Goal: Task Accomplishment & Management: Manage account settings

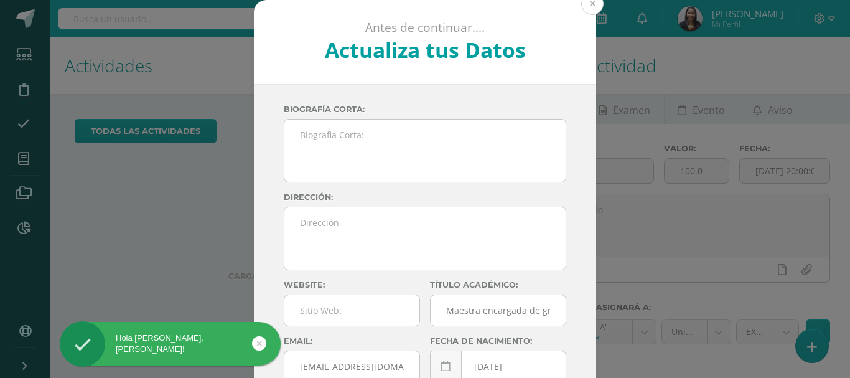
click at [588, 11] on button at bounding box center [592, 4] width 22 height 22
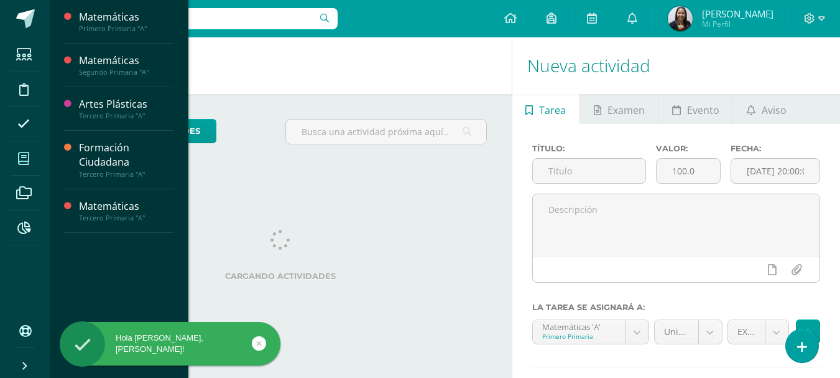
click at [19, 159] on icon at bounding box center [23, 158] width 11 height 12
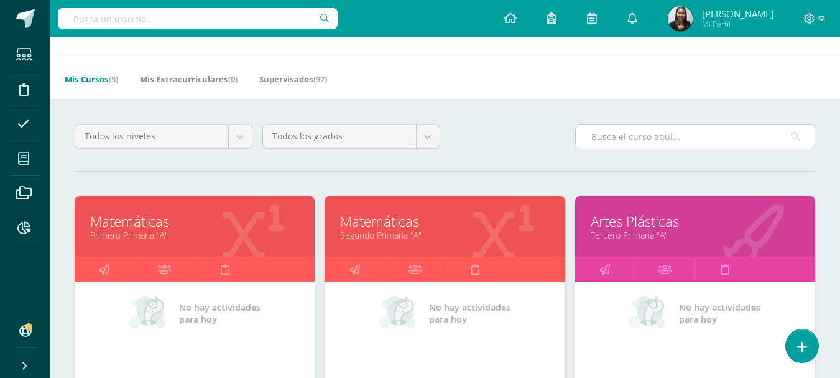
scroll to position [32, 0]
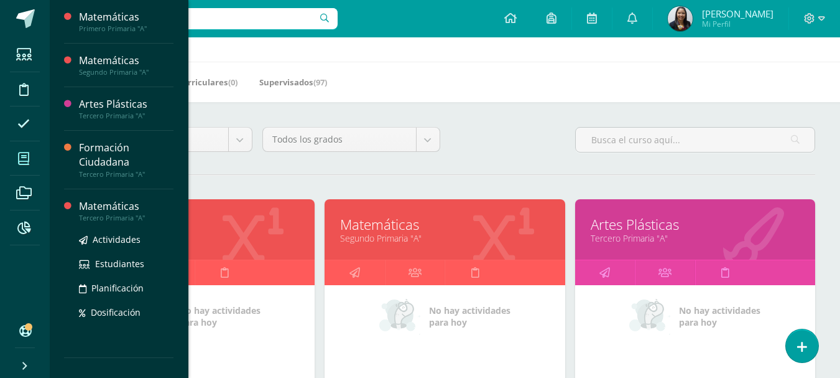
click at [118, 216] on div "Tercero Primaria "A"" at bounding box center [126, 217] width 95 height 9
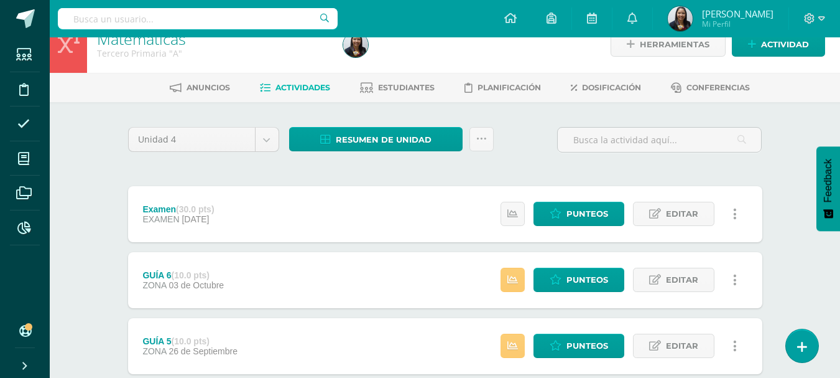
scroll to position [9, 0]
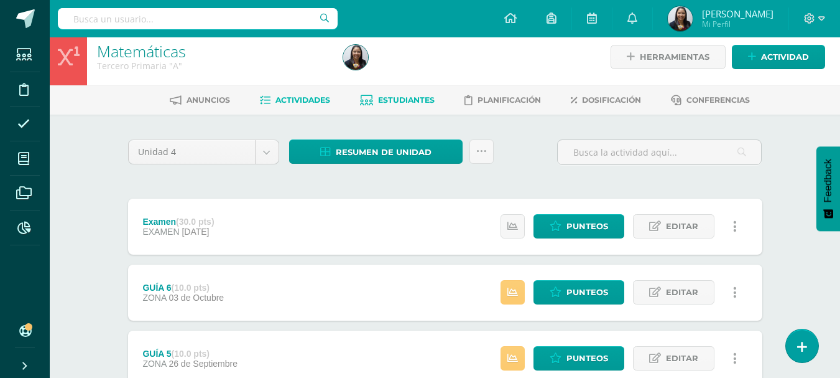
click at [411, 102] on span "Estudiantes" at bounding box center [406, 99] width 57 height 9
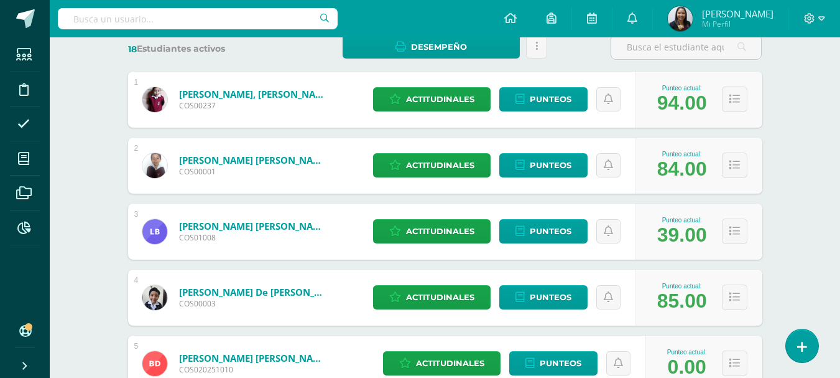
scroll to position [207, 0]
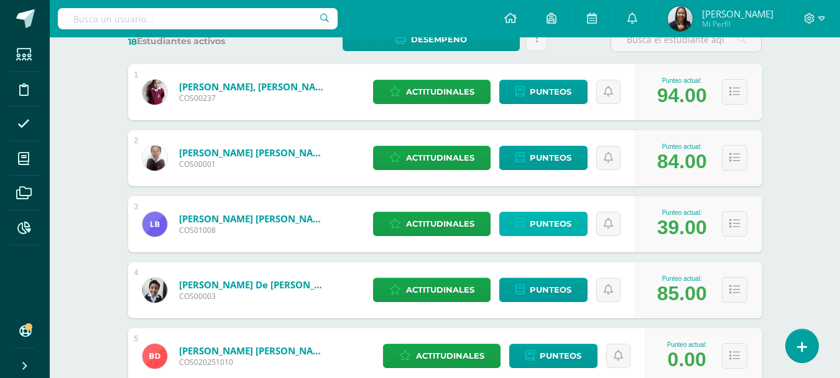
click at [527, 225] on link "Punteos" at bounding box center [543, 223] width 88 height 24
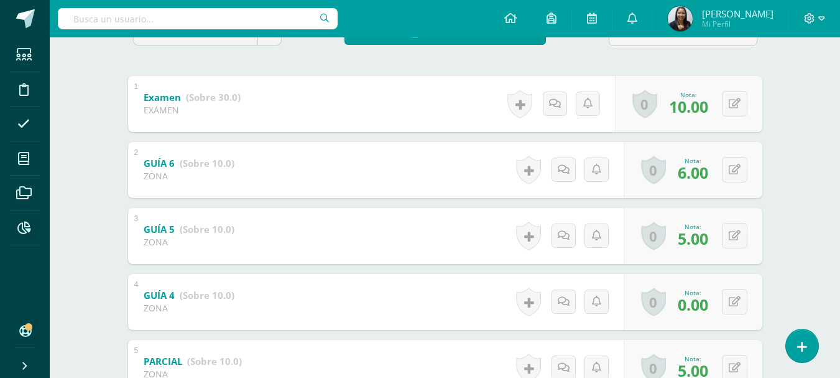
scroll to position [239, 0]
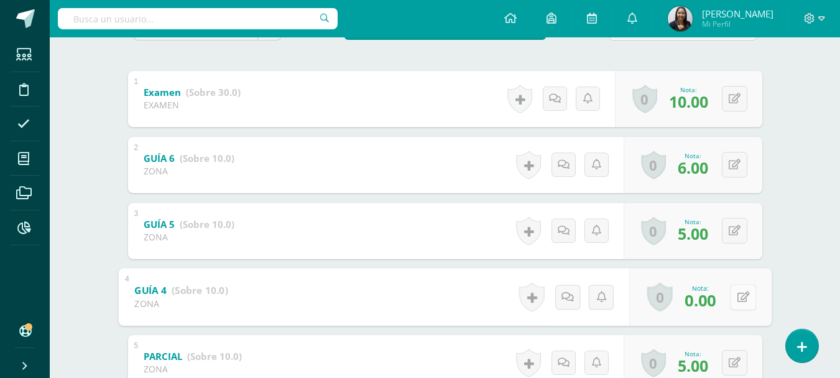
click at [732, 292] on button at bounding box center [743, 297] width 26 height 26
type input "5"
click at [704, 294] on link at bounding box center [710, 300] width 25 height 25
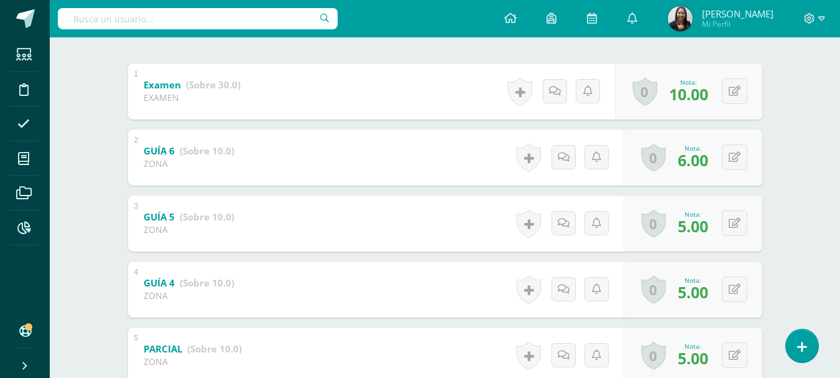
scroll to position [250, 0]
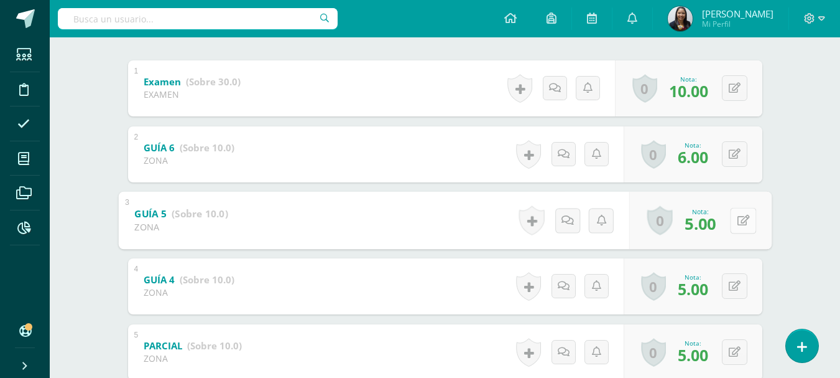
click at [732, 225] on button at bounding box center [743, 220] width 26 height 26
click at [712, 226] on icon at bounding box center [710, 224] width 11 height 11
type input "8"
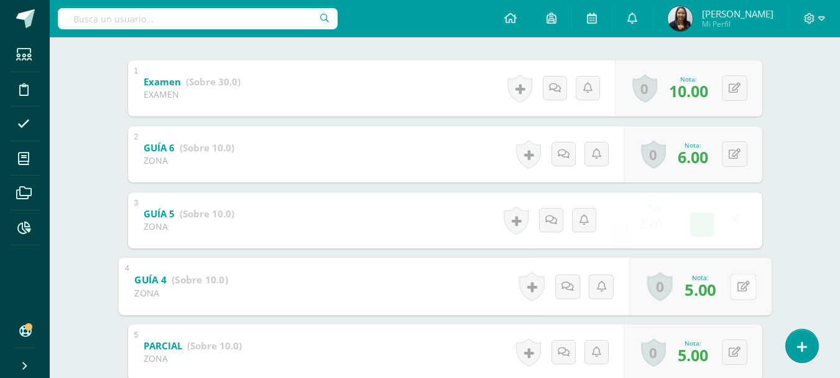
click at [730, 288] on button at bounding box center [743, 286] width 26 height 26
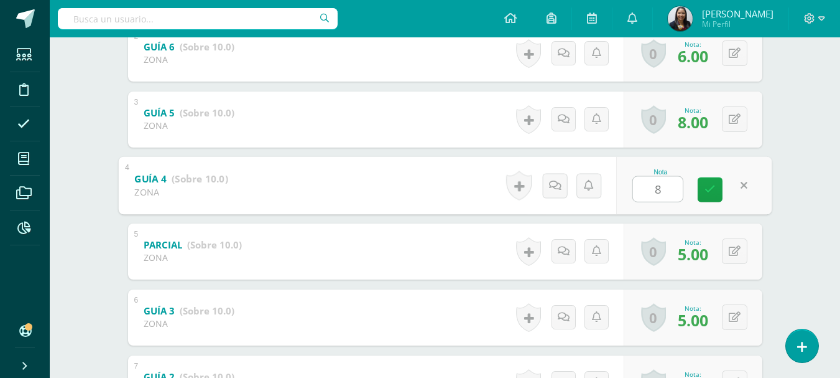
scroll to position [354, 0]
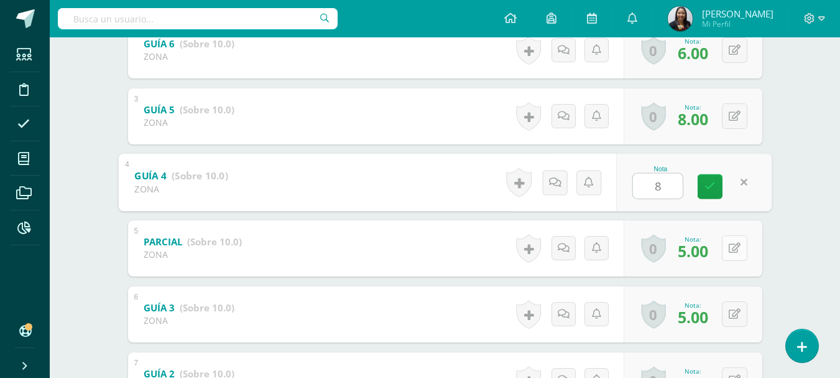
type input "8"
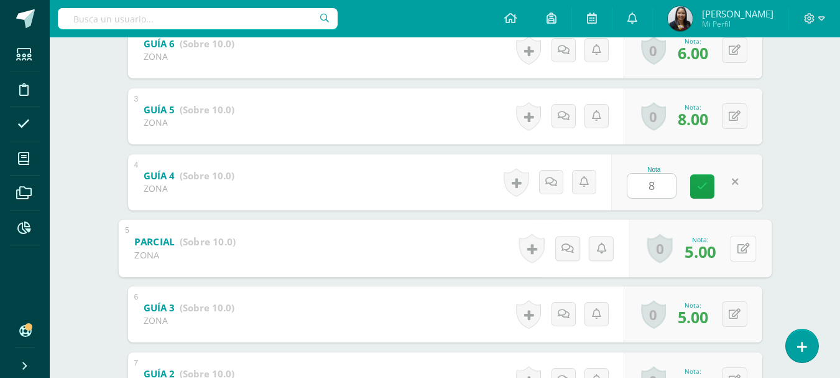
click at [738, 245] on icon at bounding box center [743, 248] width 12 height 11
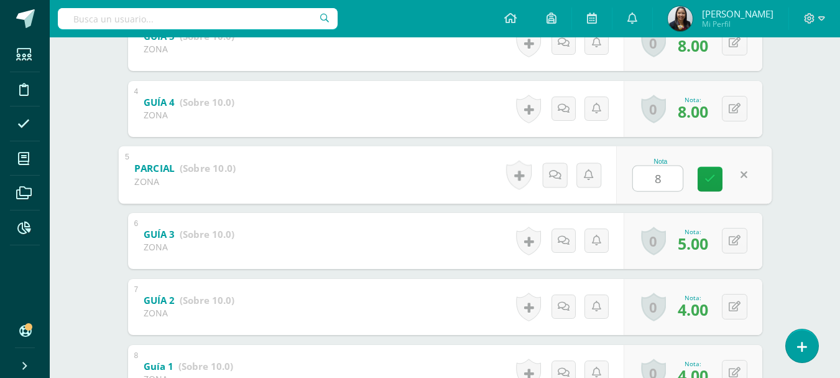
scroll to position [429, 0]
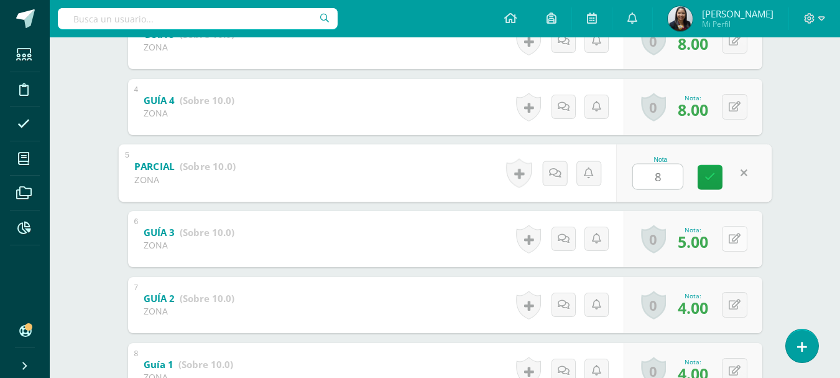
type input "8"
click at [735, 237] on button at bounding box center [735, 239] width 26 height 26
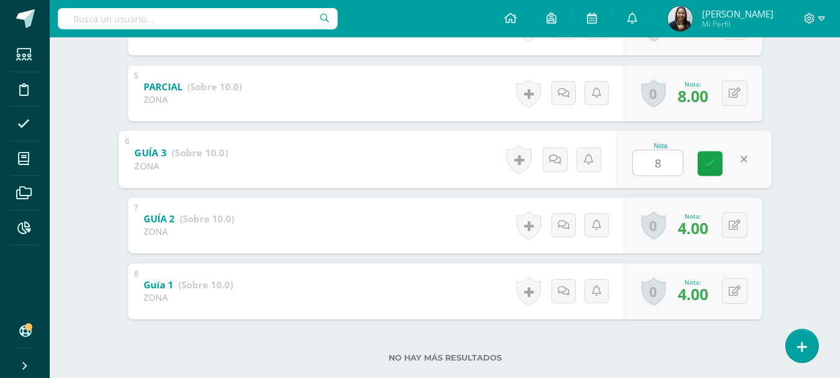
scroll to position [517, 0]
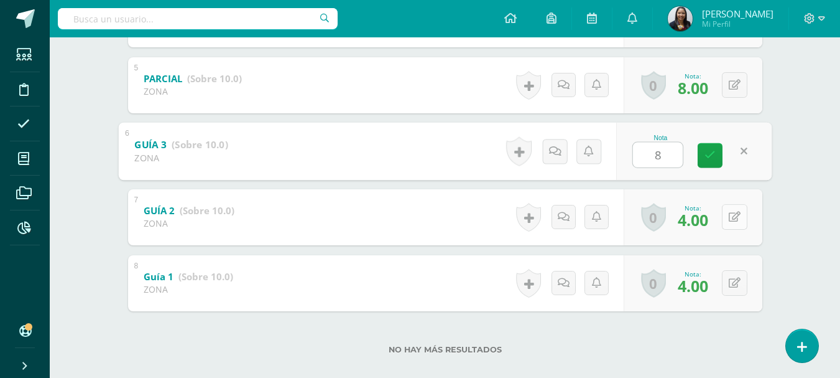
type input "8"
click at [735, 221] on button at bounding box center [735, 217] width 26 height 26
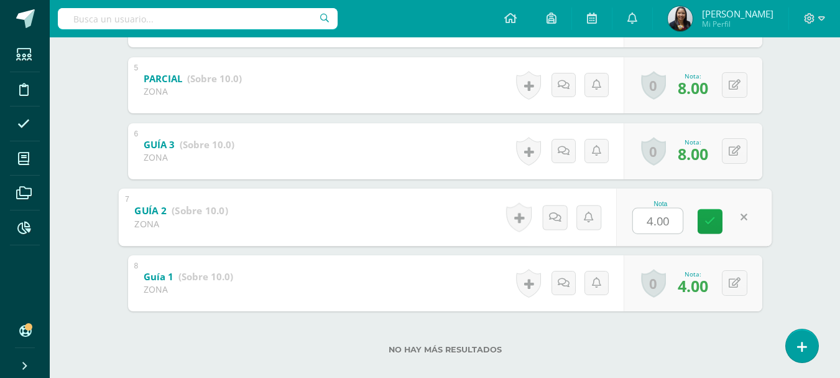
type input "2"
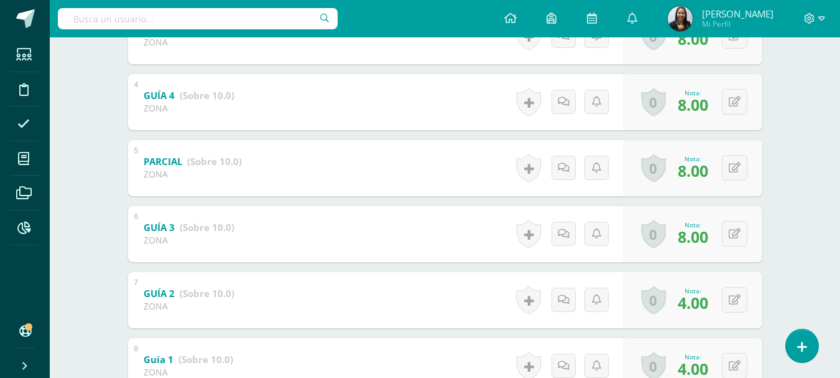
scroll to position [533, 0]
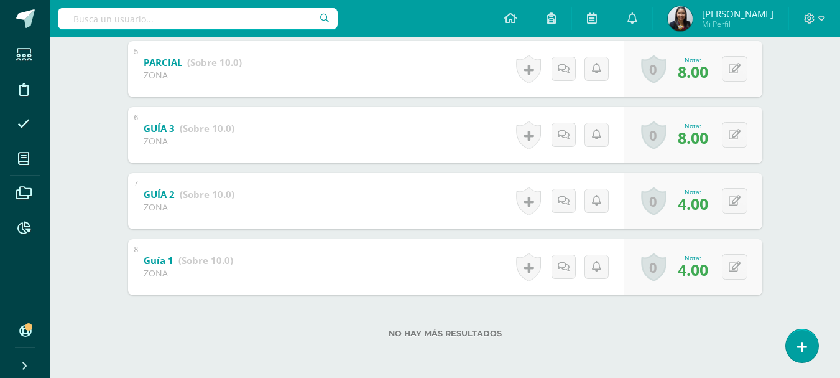
click at [749, 274] on div "0 Logros Logros obtenidos Aún no hay logros agregados Nota: 4.00" at bounding box center [693, 267] width 139 height 56
click at [736, 269] on button at bounding box center [735, 267] width 26 height 26
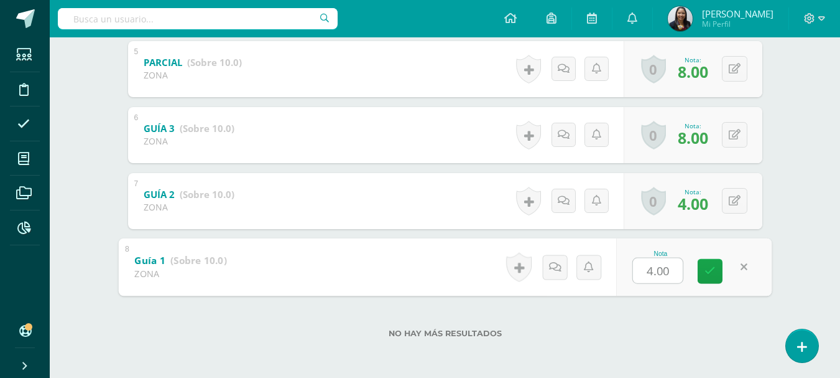
type input "6"
drag, startPoint x: 712, startPoint y: 272, endPoint x: 714, endPoint y: 260, distance: 12.6
click at [712, 266] on icon at bounding box center [710, 271] width 11 height 11
click at [733, 204] on button at bounding box center [735, 201] width 26 height 26
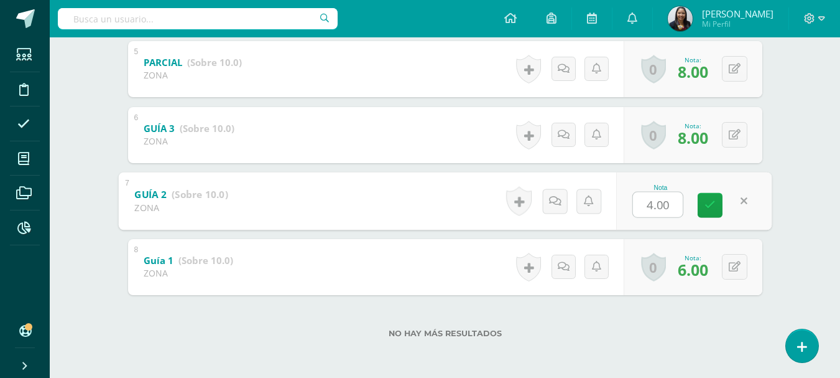
type input "6"
click at [712, 210] on icon at bounding box center [710, 205] width 11 height 11
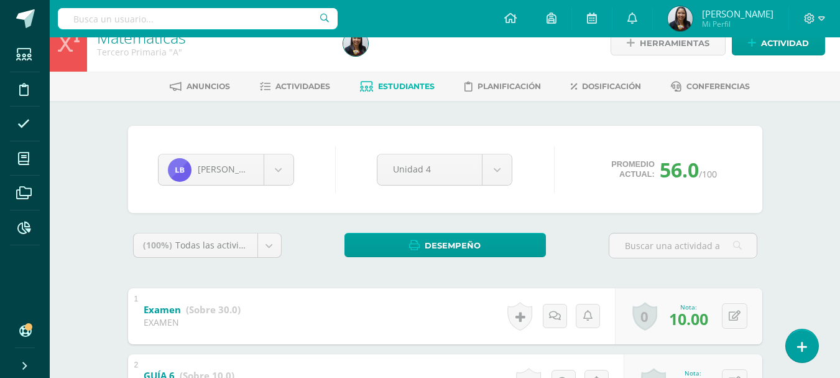
scroll to position [0, 0]
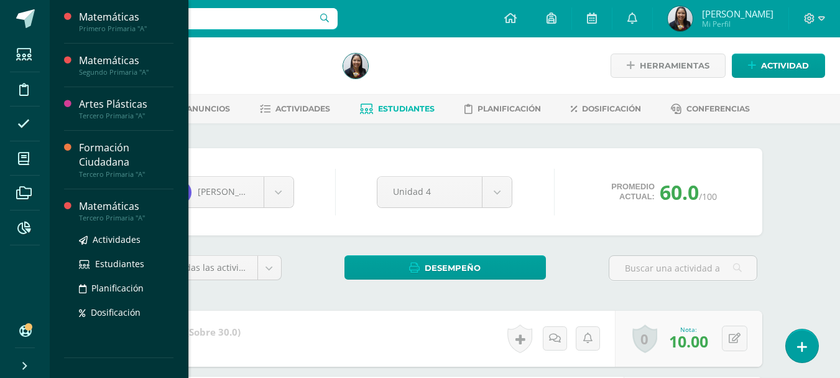
click at [101, 202] on div "Matemáticas" at bounding box center [126, 206] width 95 height 14
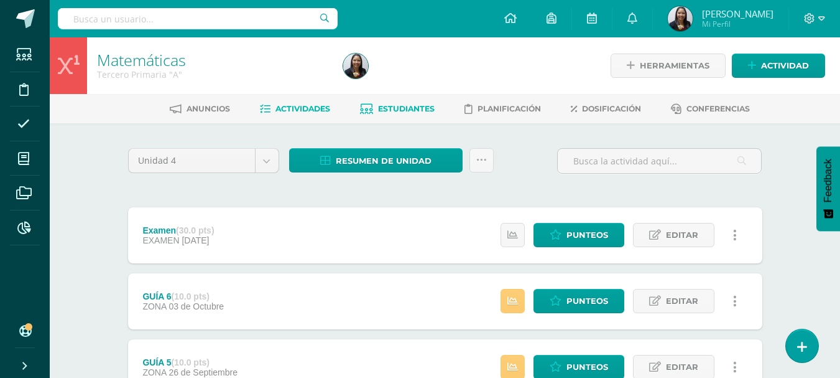
click at [399, 111] on span "Estudiantes" at bounding box center [406, 108] width 57 height 9
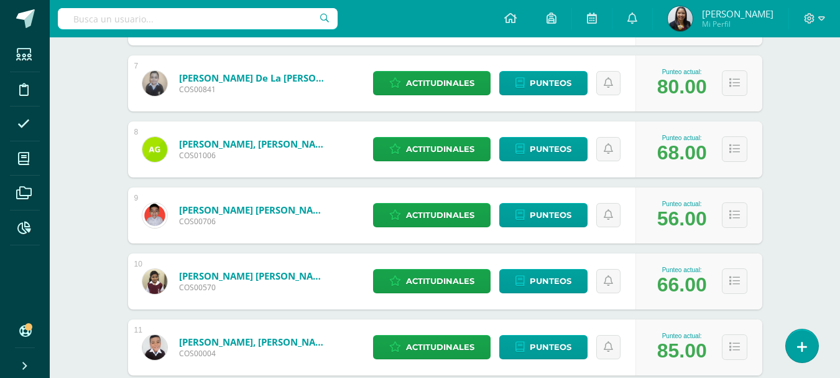
scroll to position [616, 0]
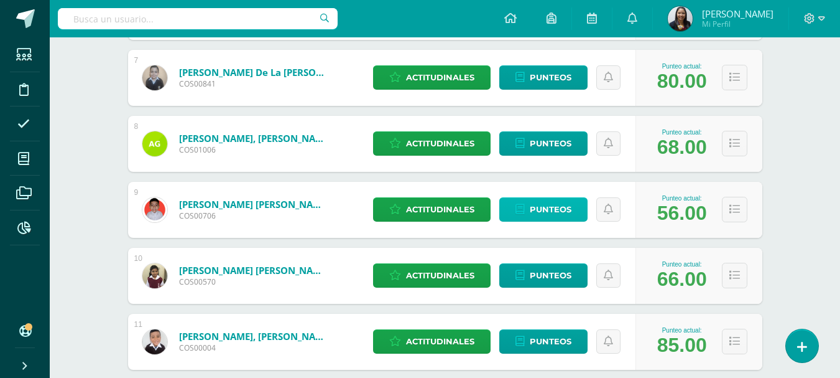
click at [549, 208] on span "Punteos" at bounding box center [551, 209] width 42 height 23
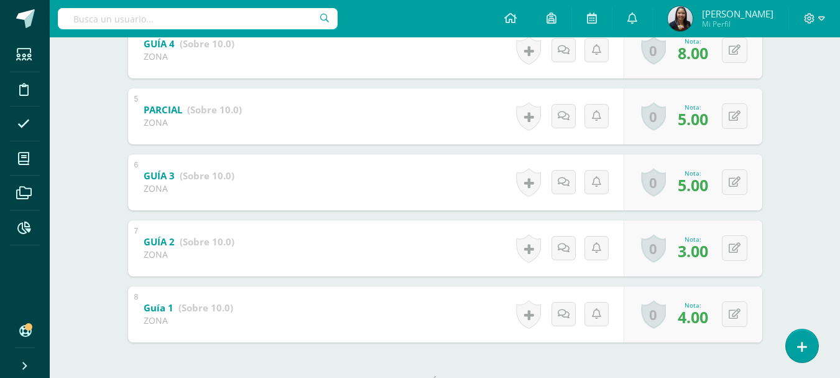
scroll to position [498, 0]
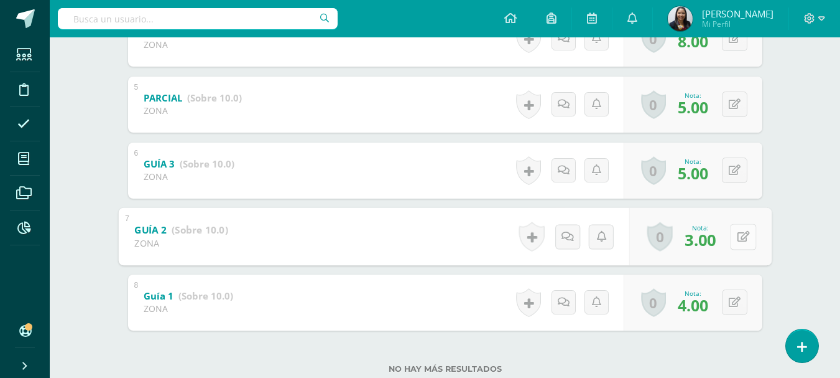
click at [733, 238] on button at bounding box center [743, 236] width 26 height 26
type input "6"
type input "8"
click at [703, 237] on link at bounding box center [710, 240] width 25 height 25
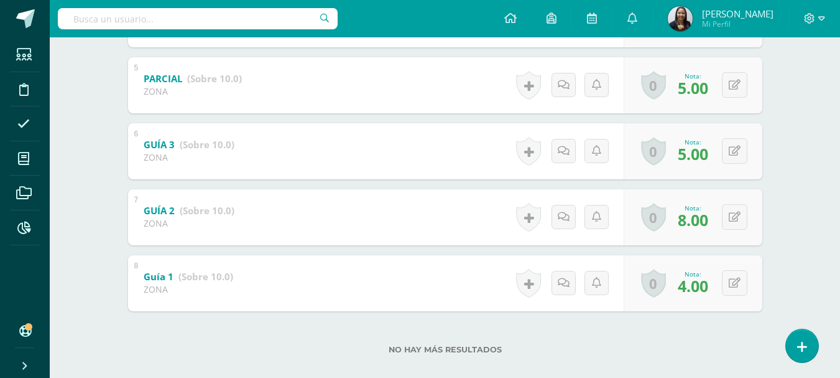
scroll to position [519, 0]
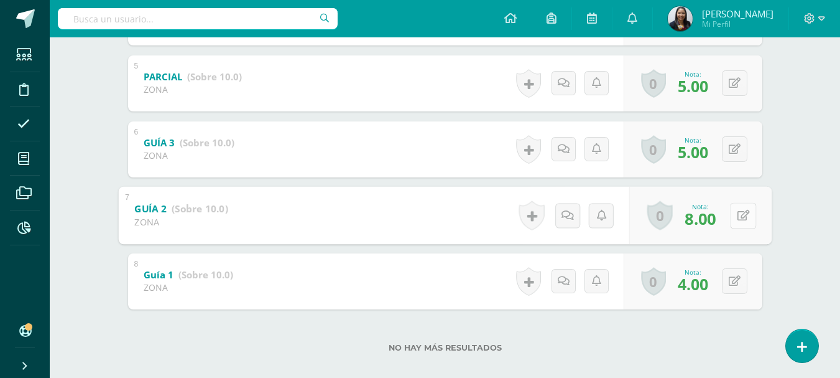
click at [740, 217] on icon at bounding box center [743, 215] width 12 height 11
type input "7"
click at [718, 225] on link at bounding box center [710, 219] width 25 height 25
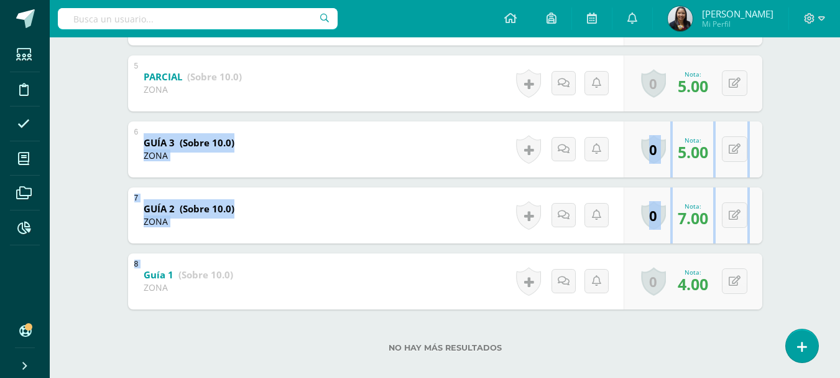
drag, startPoint x: 839, startPoint y: 251, endPoint x: 848, endPoint y: 159, distance: 91.9
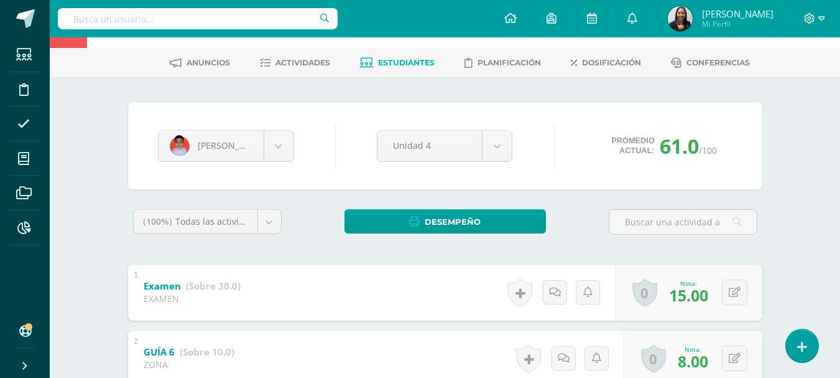
scroll to position [0, 0]
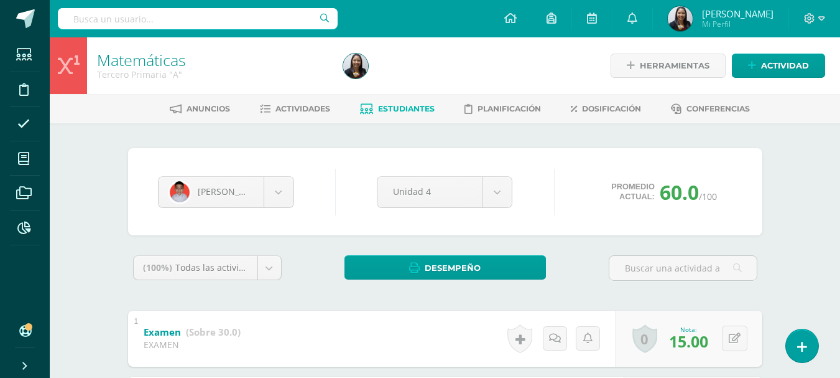
click at [406, 110] on span "Estudiantes" at bounding box center [406, 108] width 57 height 9
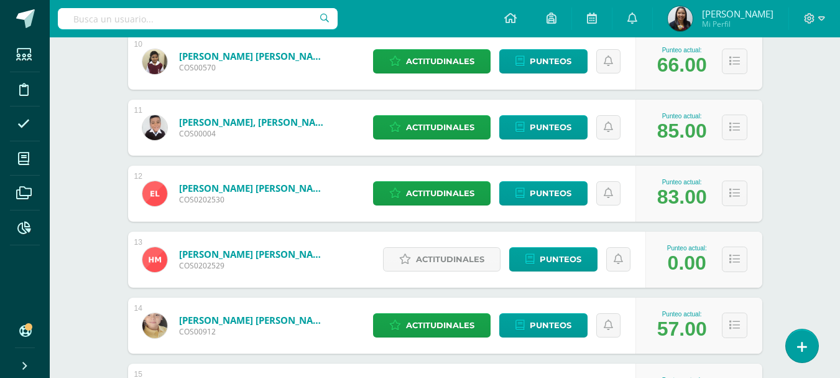
scroll to position [860, 0]
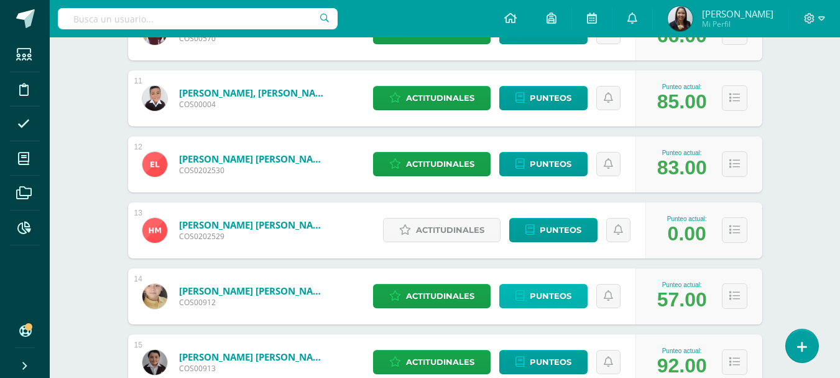
click at [537, 296] on span "Punteos" at bounding box center [551, 295] width 42 height 23
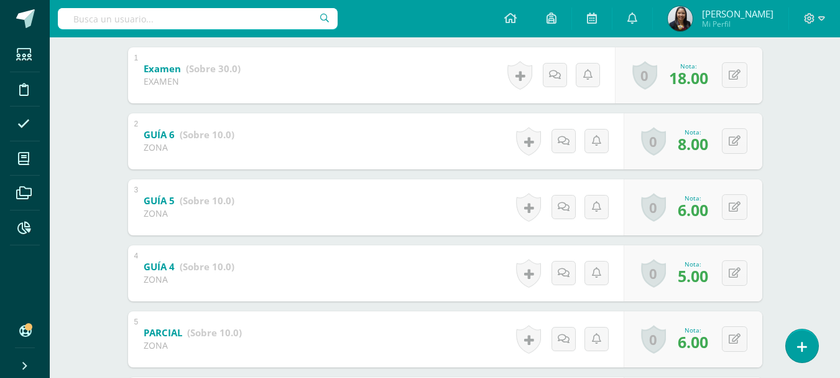
scroll to position [265, 0]
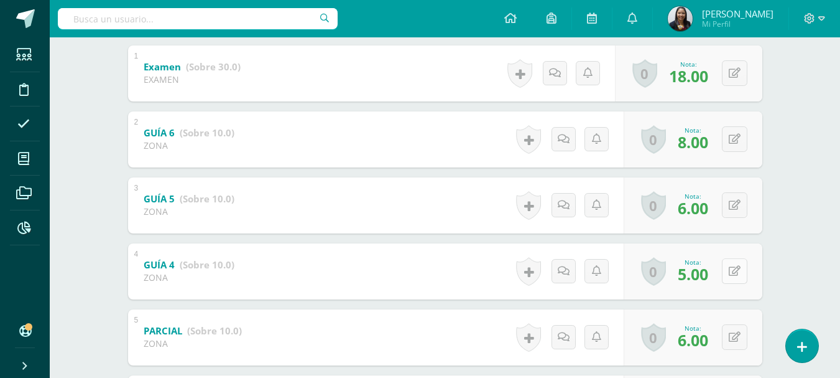
click at [733, 272] on button at bounding box center [735, 271] width 26 height 26
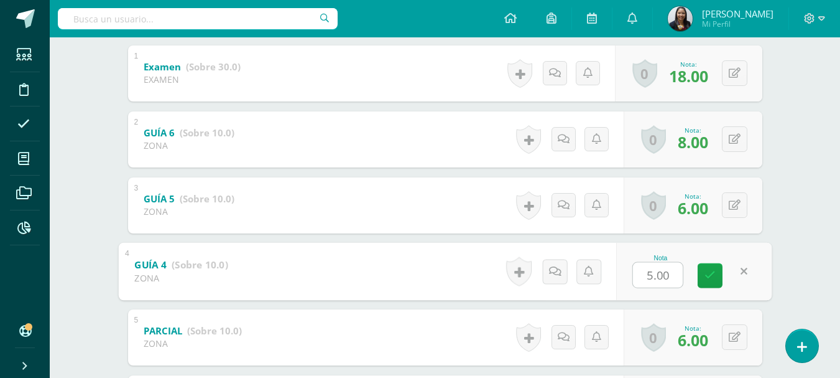
type input "8"
click at [705, 272] on icon at bounding box center [710, 275] width 11 height 11
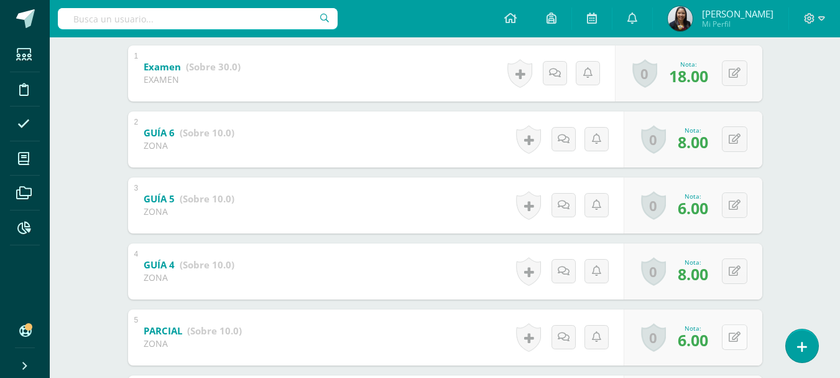
click at [735, 341] on button at bounding box center [735, 337] width 26 height 26
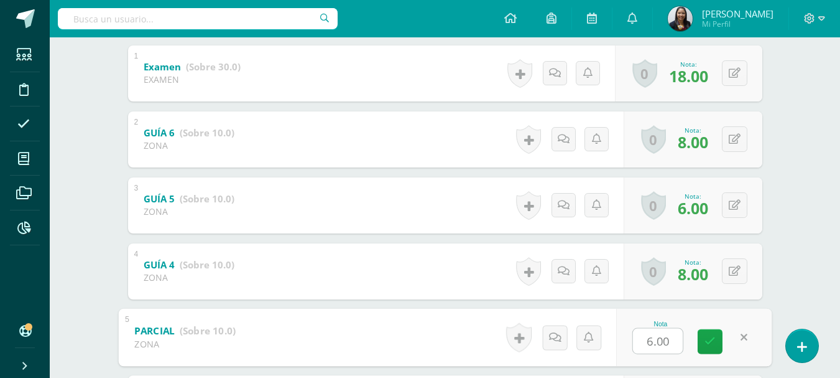
click at [774, 292] on div "Nilton Méndez Keiry Alejandro Diego Arévalo Liam Bermudez Diego Bojórquez Byron…" at bounding box center [445, 251] width 684 height 787
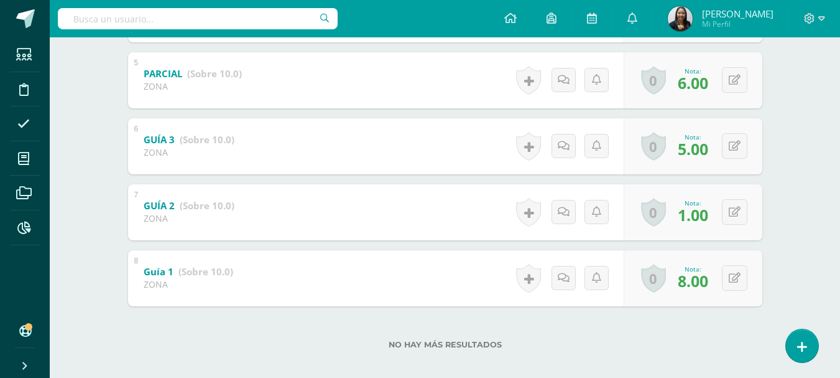
scroll to position [520, 0]
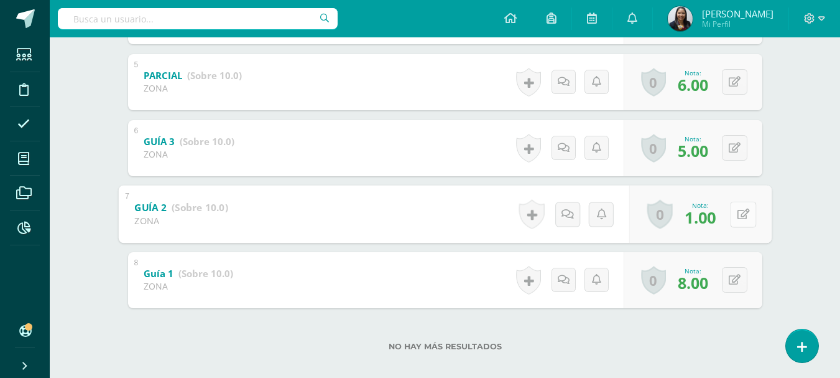
click at [732, 215] on button at bounding box center [743, 214] width 26 height 26
type input "9"
click at [711, 223] on icon at bounding box center [710, 218] width 11 height 11
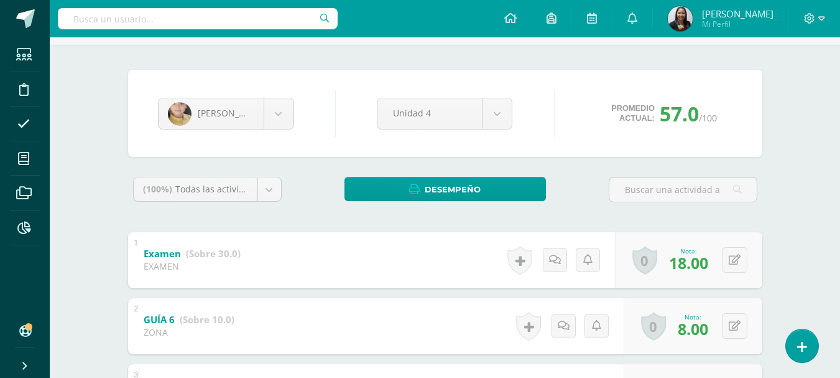
scroll to position [0, 0]
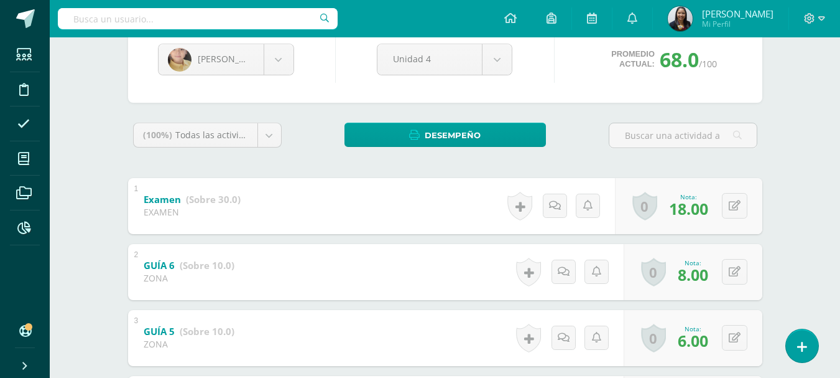
scroll to position [134, 0]
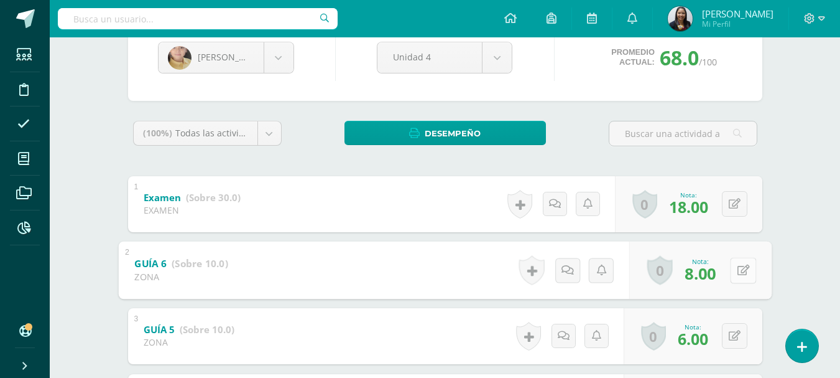
click at [737, 271] on icon at bounding box center [743, 269] width 12 height 11
type input "7"
click at [712, 277] on link at bounding box center [710, 273] width 25 height 25
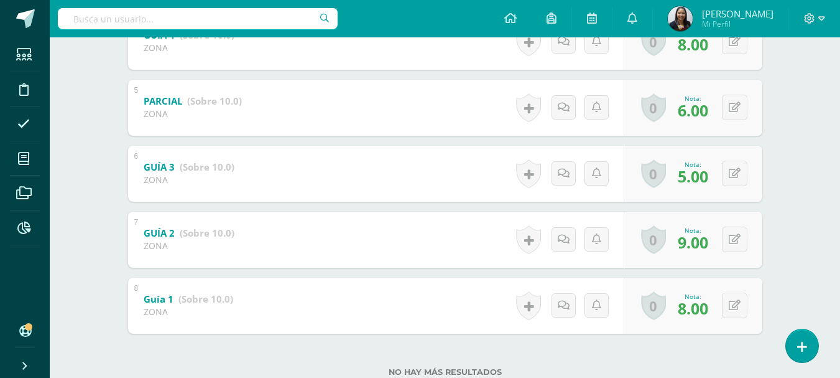
scroll to position [498, 0]
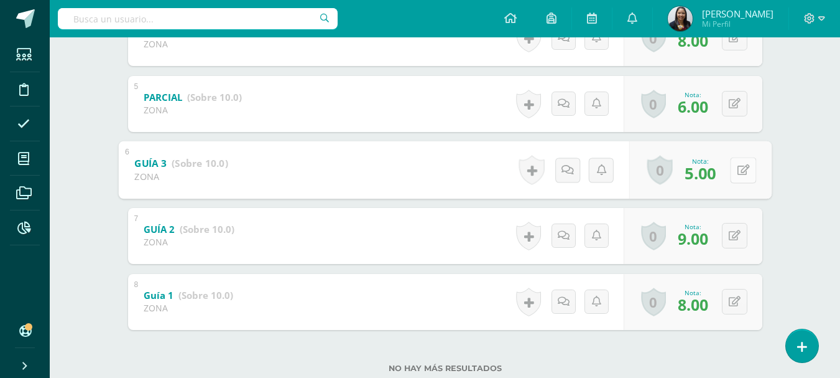
click at [736, 168] on button at bounding box center [743, 170] width 26 height 26
type input "6"
click at [718, 180] on link at bounding box center [710, 173] width 25 height 25
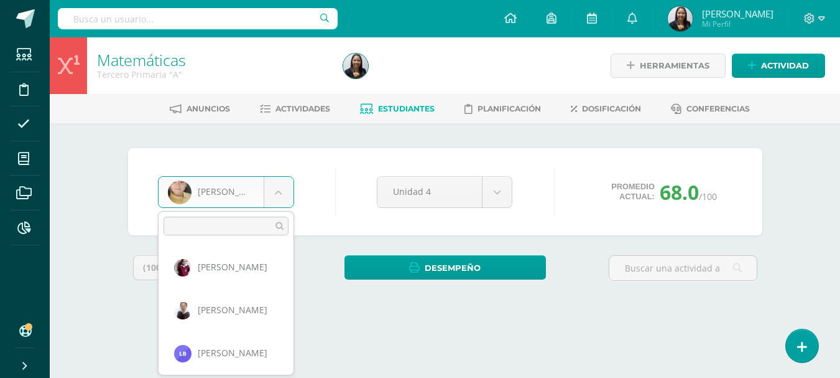
click at [284, 197] on body "Estudiantes Disciplina Asistencia Mis cursos Archivos Reportes Soporte Ayuda Re…" at bounding box center [420, 167] width 840 height 335
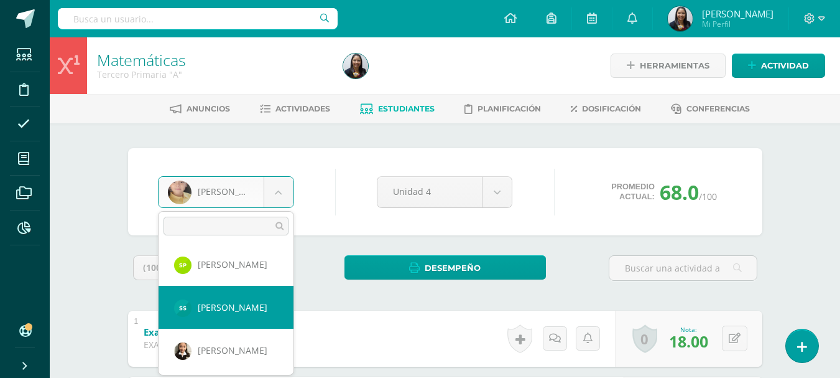
scroll to position [648, 0]
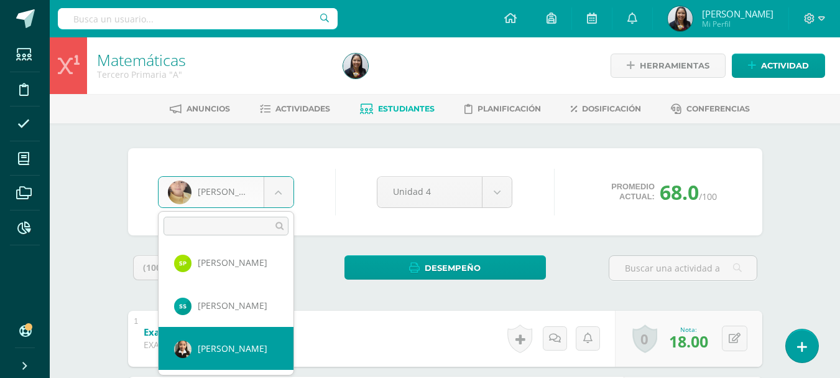
select select "1224"
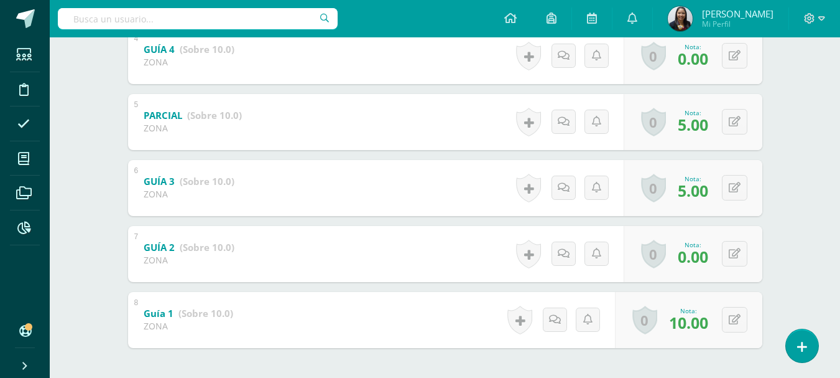
scroll to position [533, 0]
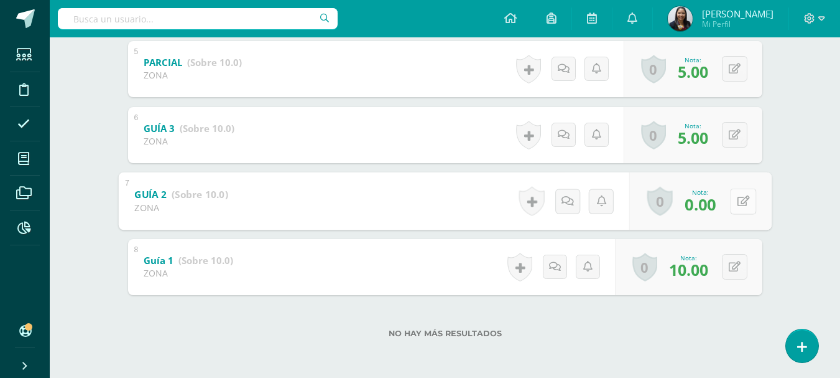
click at [738, 197] on icon at bounding box center [743, 200] width 12 height 11
type input "10"
click at [711, 207] on icon at bounding box center [710, 205] width 11 height 11
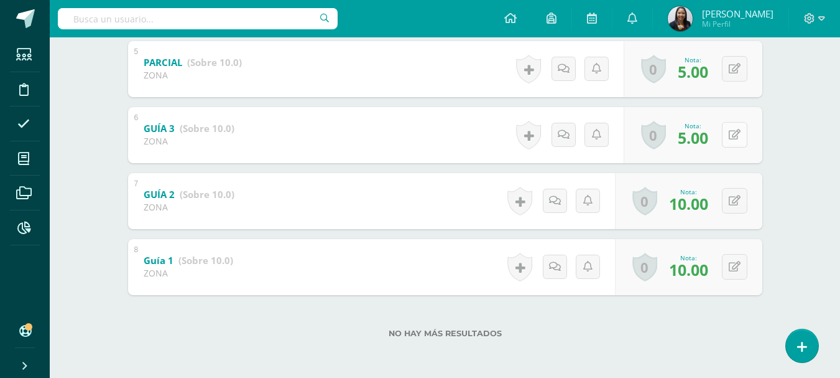
click at [733, 132] on icon at bounding box center [735, 134] width 12 height 11
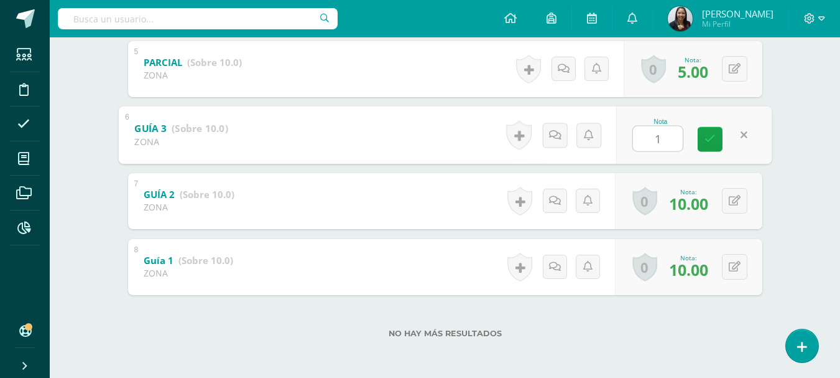
type input "10"
click at [705, 149] on link at bounding box center [710, 138] width 25 height 25
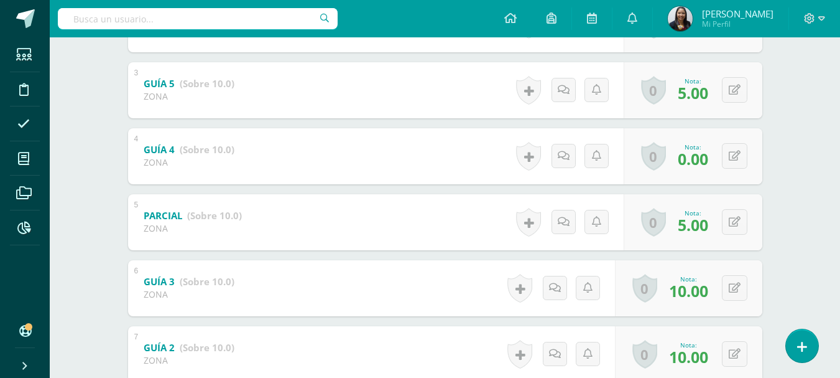
scroll to position [373, 0]
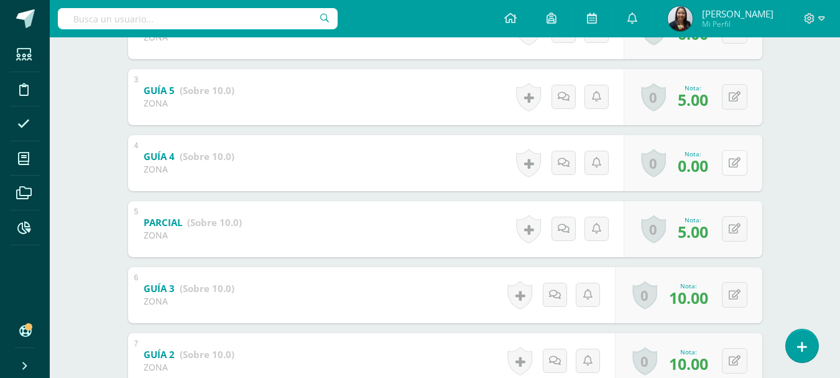
click at [731, 164] on button at bounding box center [735, 163] width 26 height 26
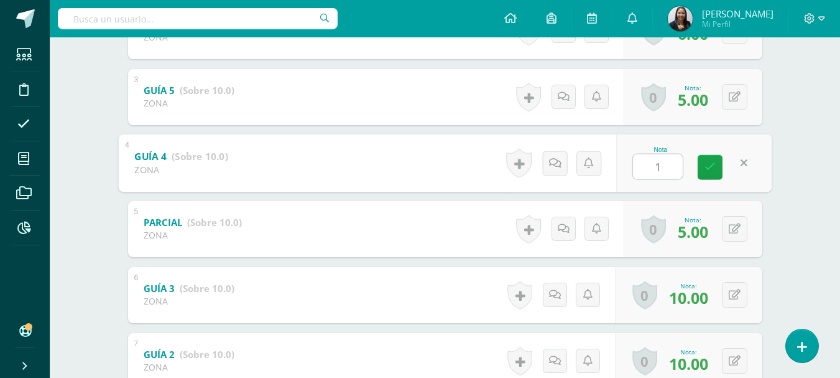
type input "10"
click at [709, 173] on link at bounding box center [710, 166] width 25 height 25
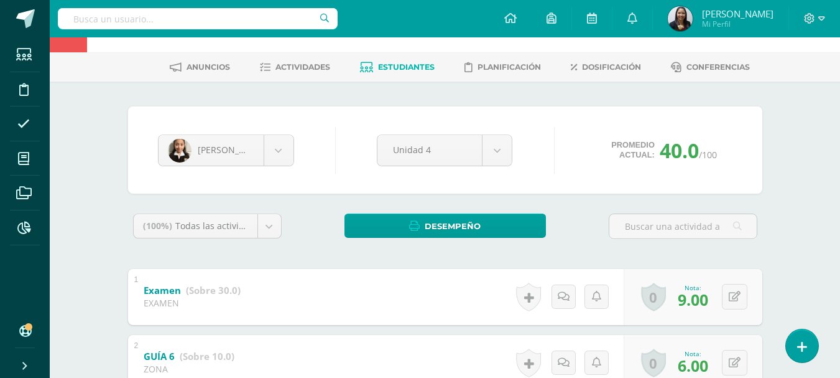
scroll to position [37, 0]
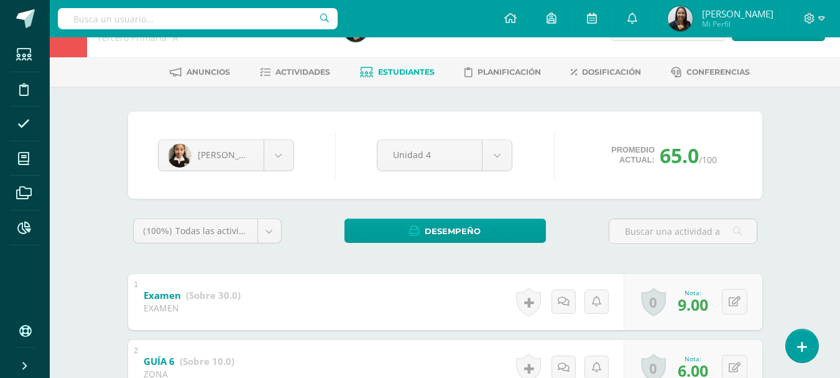
scroll to position [16, 0]
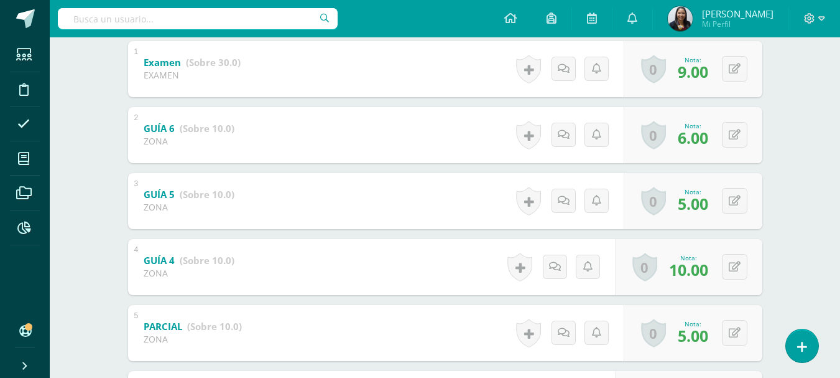
scroll to position [282, 0]
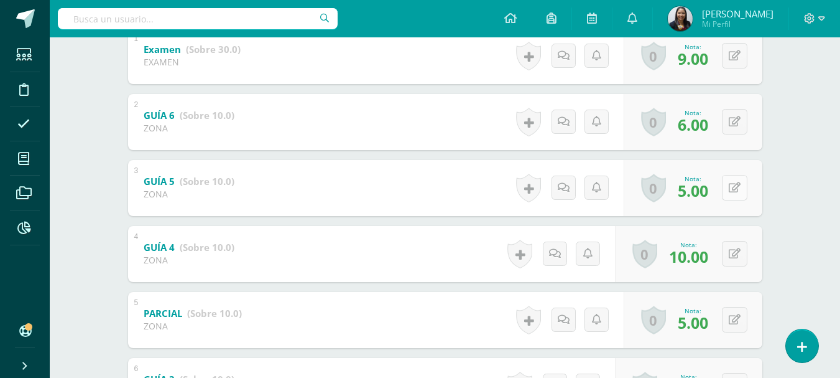
click at [738, 177] on button at bounding box center [735, 188] width 26 height 26
click at [738, 177] on button at bounding box center [743, 188] width 26 height 26
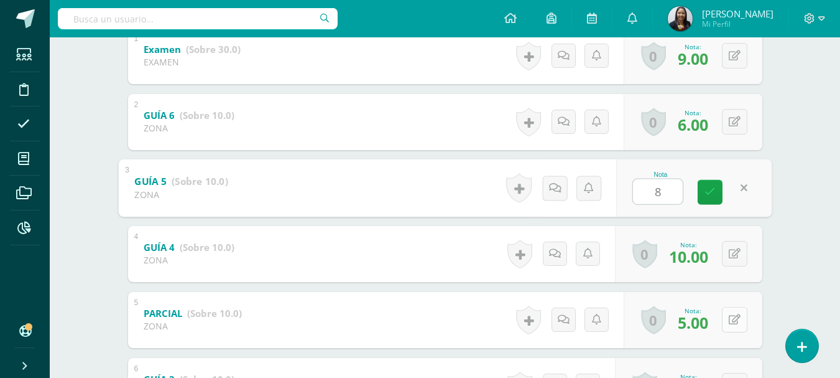
type input "8"
click at [736, 314] on button at bounding box center [735, 320] width 26 height 26
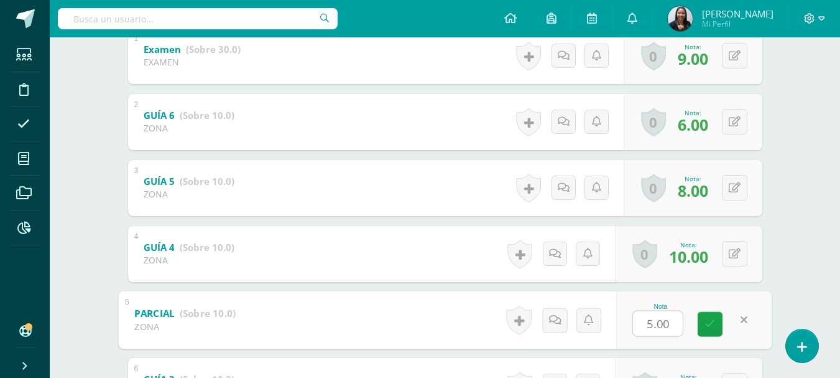
type input "7"
drag, startPoint x: 710, startPoint y: 320, endPoint x: 736, endPoint y: 309, distance: 28.2
click at [712, 319] on icon at bounding box center [710, 323] width 11 height 11
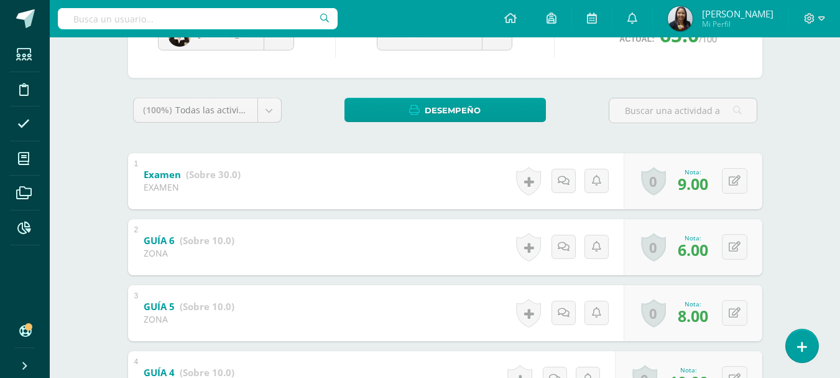
scroll to position [0, 0]
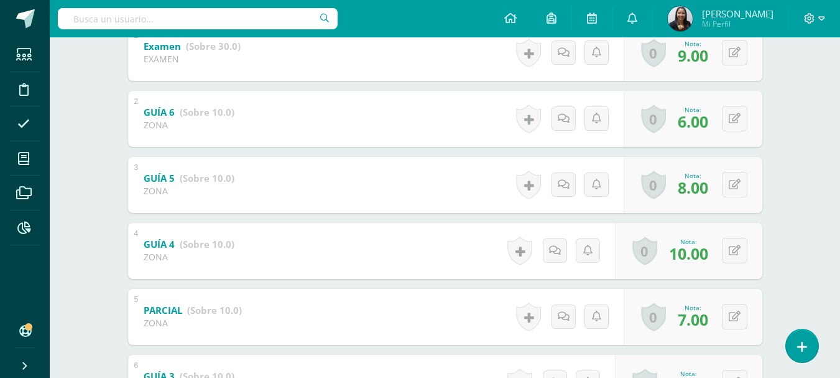
scroll to position [284, 0]
click at [738, 320] on icon at bounding box center [735, 317] width 12 height 11
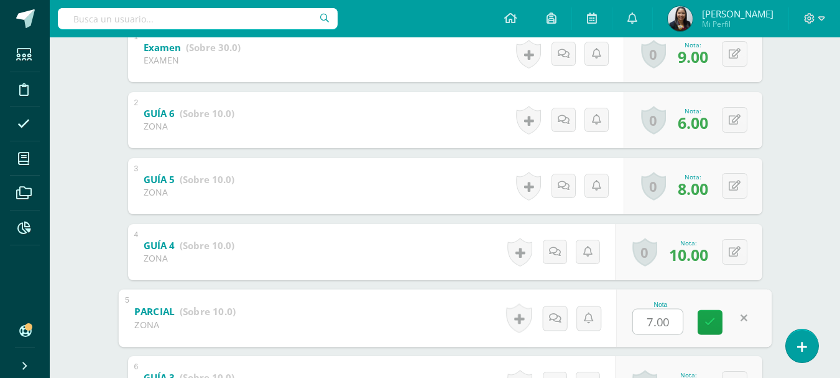
type input "8"
drag, startPoint x: 721, startPoint y: 327, endPoint x: 720, endPoint y: 321, distance: 6.3
click at [720, 327] on link at bounding box center [710, 321] width 25 height 25
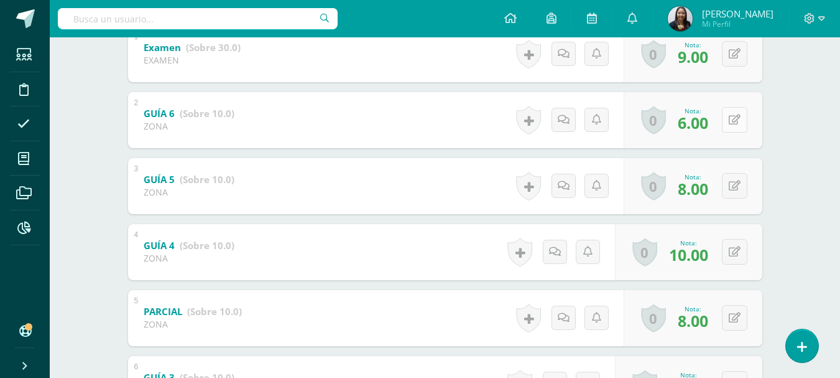
click at [735, 120] on button at bounding box center [735, 120] width 26 height 26
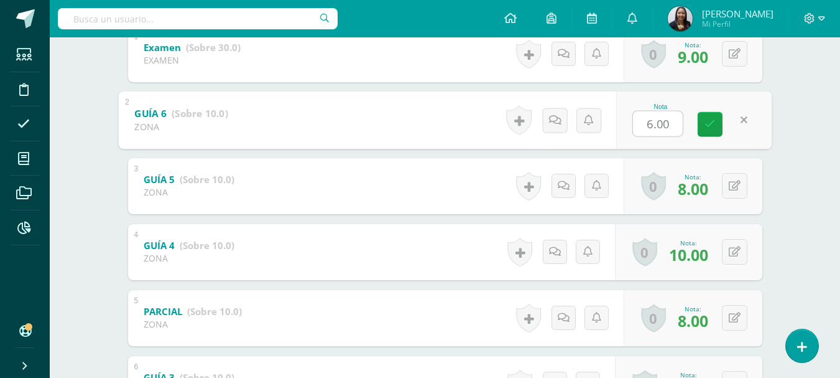
type input "7"
drag, startPoint x: 717, startPoint y: 126, endPoint x: 723, endPoint y: 124, distance: 6.5
click at [718, 126] on link at bounding box center [710, 123] width 25 height 25
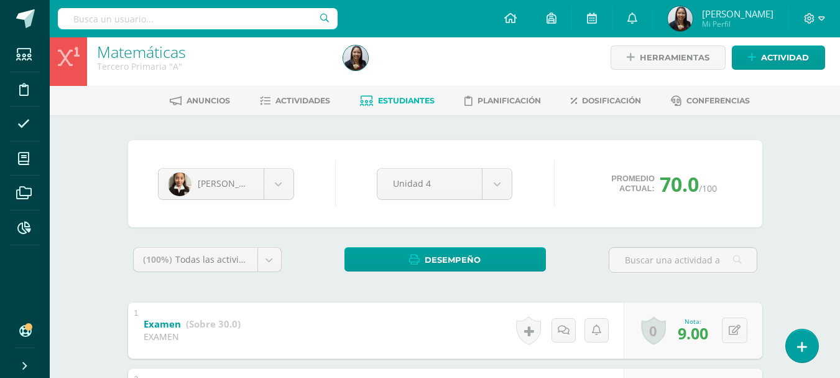
scroll to position [0, 0]
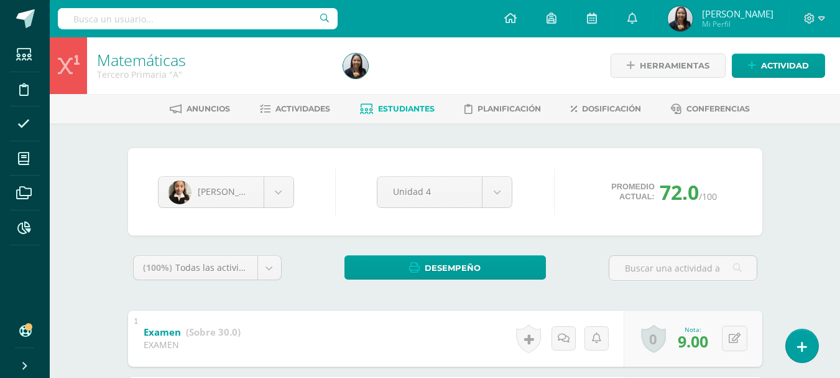
click at [385, 114] on link "Estudiantes" at bounding box center [397, 109] width 75 height 20
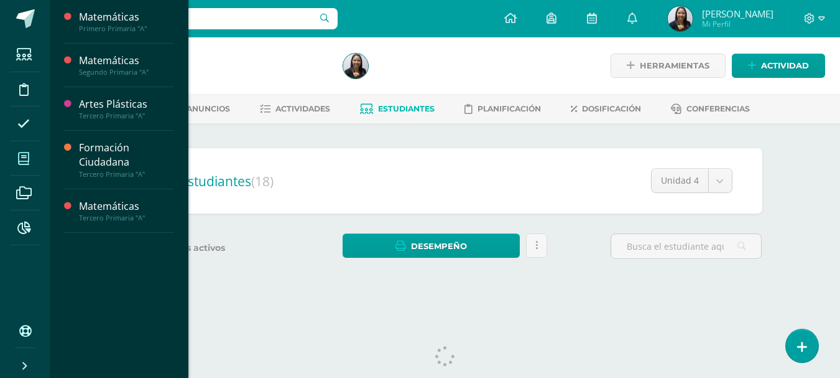
click at [19, 158] on icon at bounding box center [23, 158] width 11 height 12
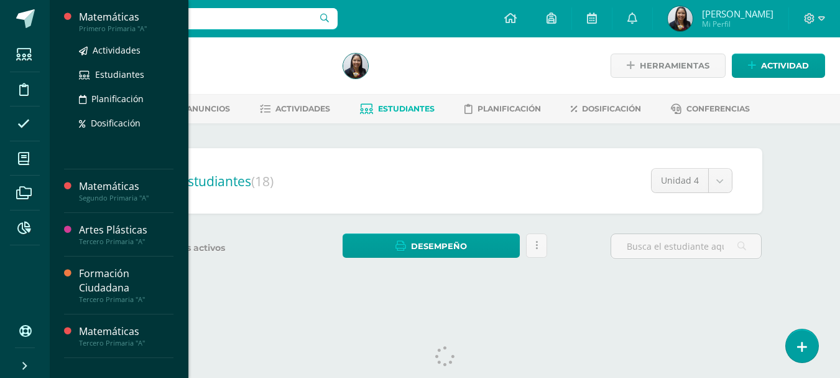
click at [103, 19] on div "Matemáticas" at bounding box center [126, 17] width 95 height 14
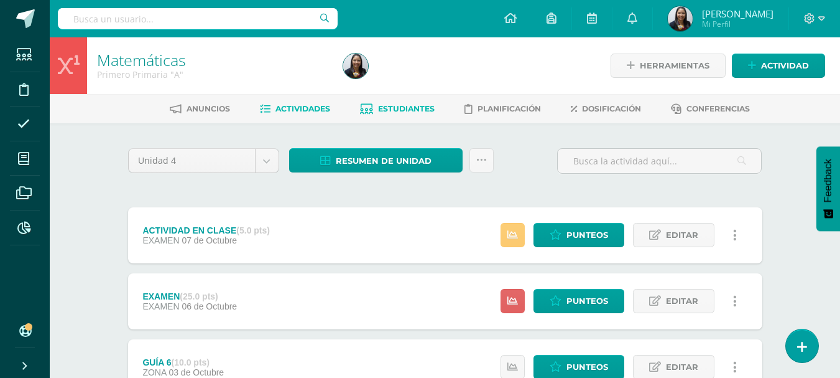
click at [394, 109] on span "Estudiantes" at bounding box center [406, 108] width 57 height 9
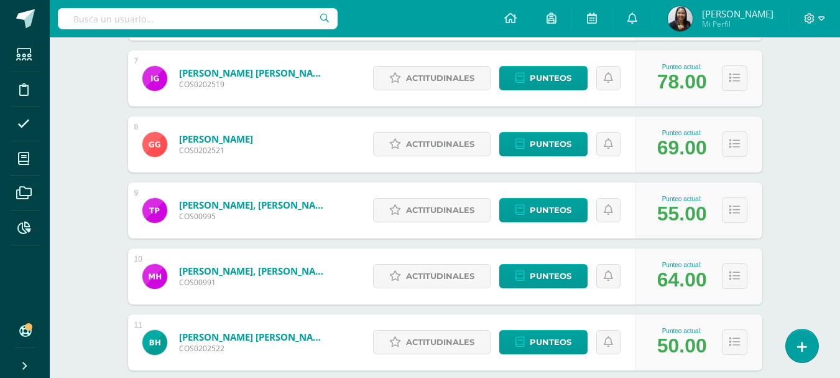
scroll to position [697, 0]
